Goal: Task Accomplishment & Management: Manage account settings

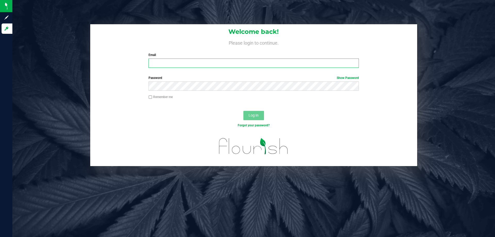
click at [226, 65] on input "Email" at bounding box center [254, 63] width 210 height 9
type input "[EMAIL_ADDRESS][DOMAIN_NAME]"
click at [243, 111] on button "Log In" at bounding box center [253, 115] width 21 height 9
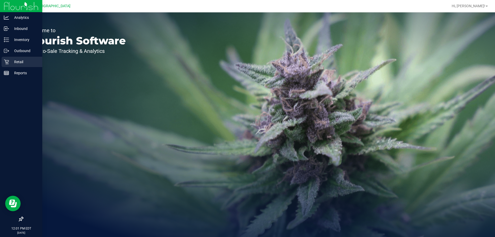
click at [10, 64] on p "Retail" at bounding box center [24, 62] width 31 height 6
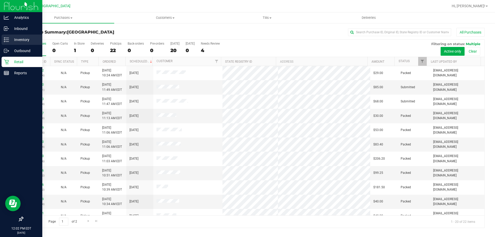
click at [4, 41] on icon at bounding box center [4, 41] width 1 height 1
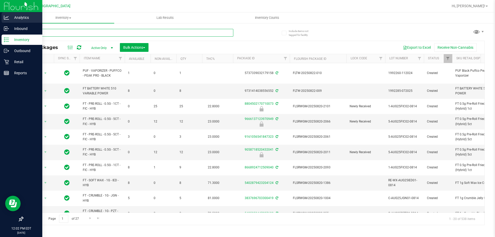
click at [101, 32] on input "text" at bounding box center [128, 33] width 211 height 8
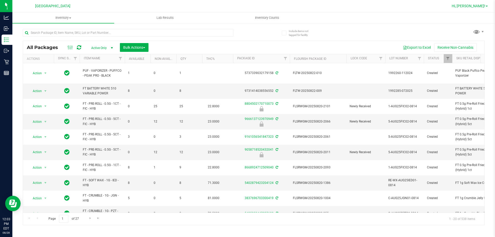
click at [481, 7] on span "Hi, [PERSON_NAME]!" at bounding box center [469, 6] width 34 height 4
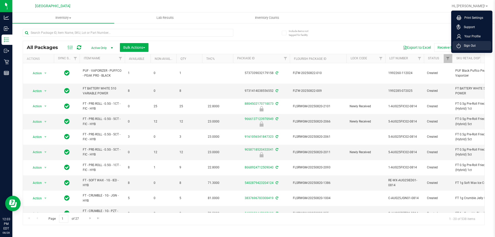
click at [462, 43] on span "Sign Out" at bounding box center [468, 45] width 15 height 5
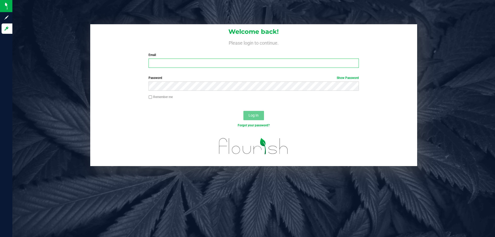
click at [150, 61] on input "Email" at bounding box center [254, 63] width 210 height 9
type input "i"
click at [199, 62] on input "Email" at bounding box center [254, 63] width 210 height 9
type input "[EMAIL_ADDRESS][DOMAIN_NAME]"
click at [243, 111] on button "Log In" at bounding box center [253, 115] width 21 height 9
